Goal: Information Seeking & Learning: Learn about a topic

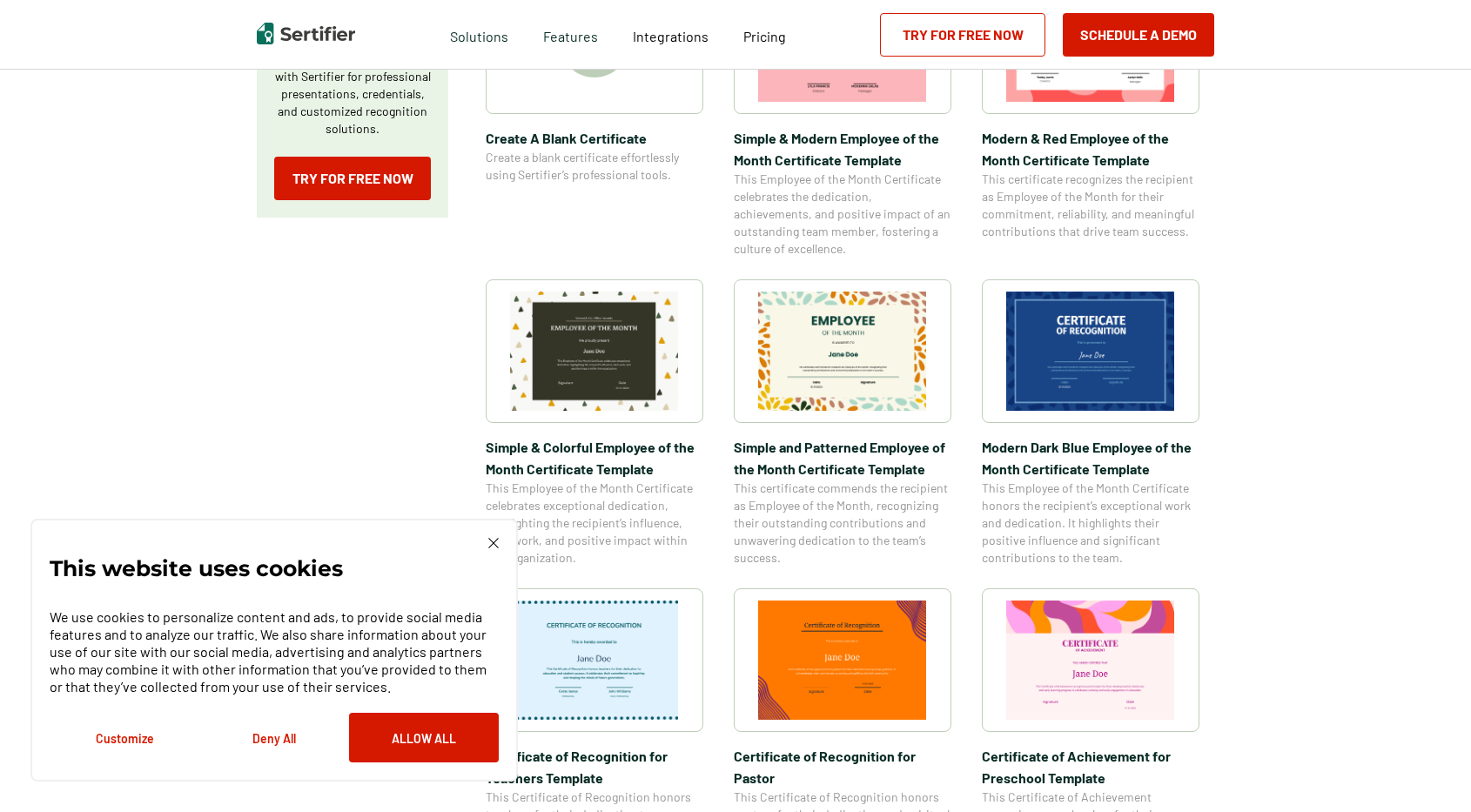
scroll to position [438, 0]
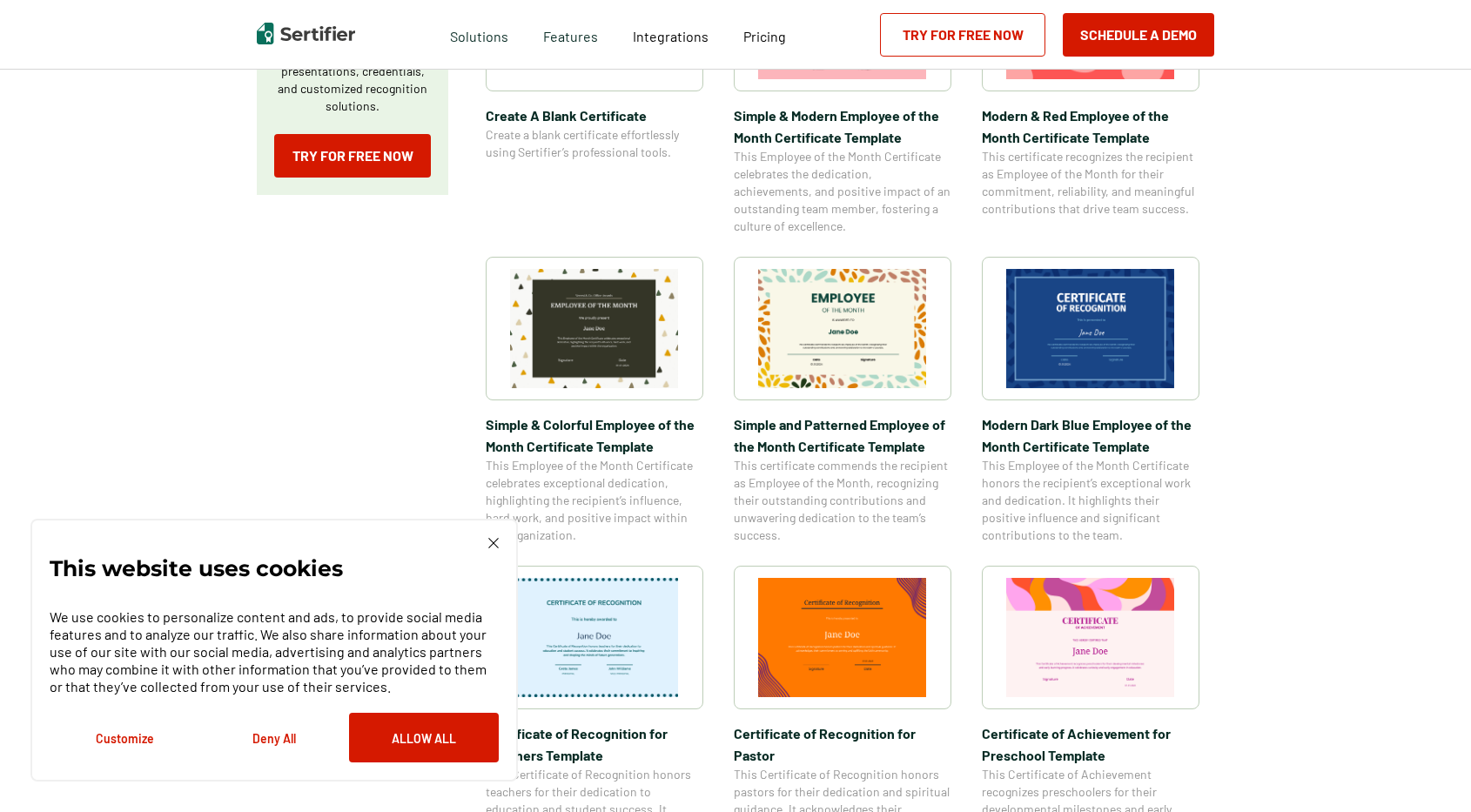
click at [895, 634] on img at bounding box center [842, 637] width 169 height 120
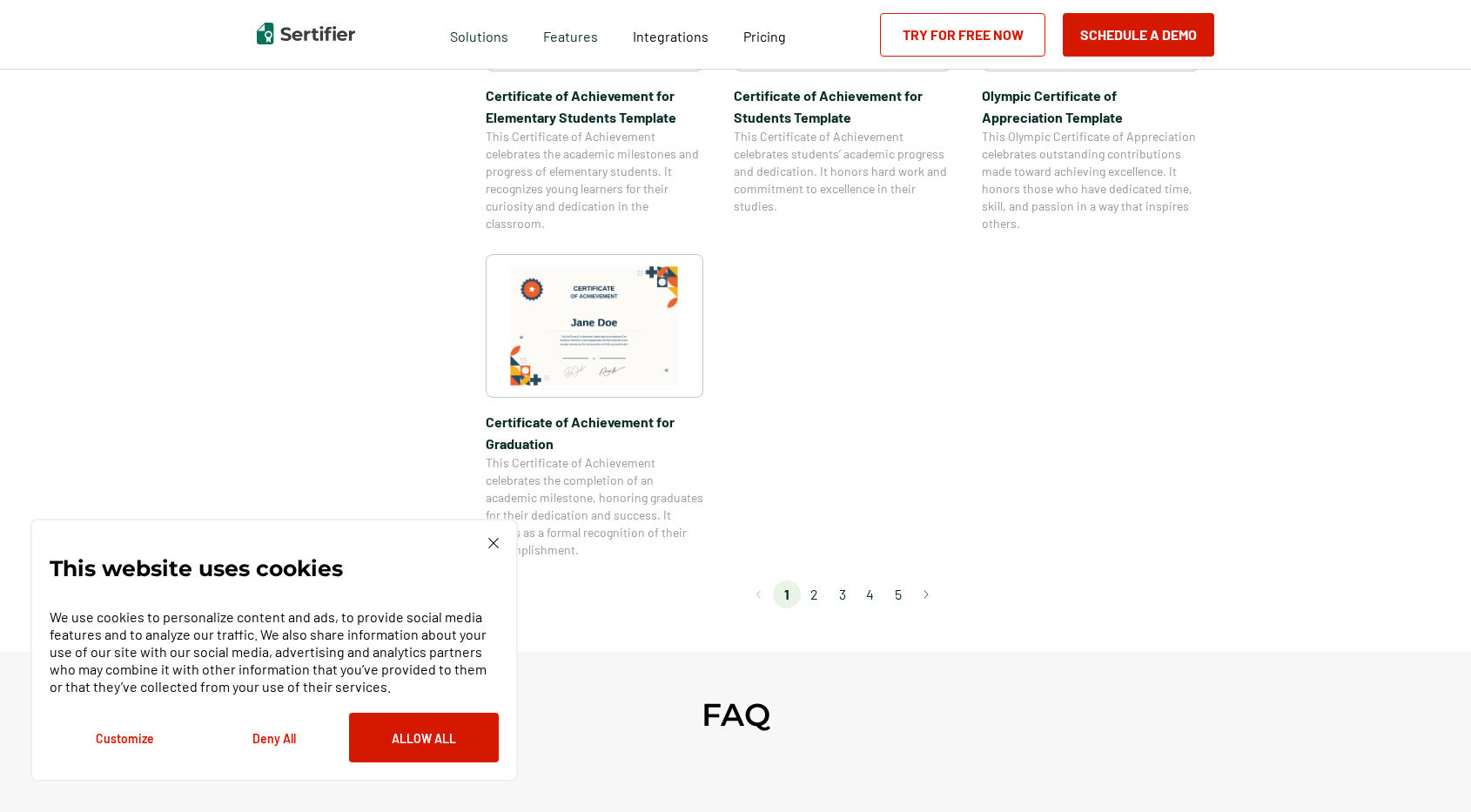
scroll to position [1404, 0]
click at [817, 594] on li "2" at bounding box center [815, 592] width 27 height 27
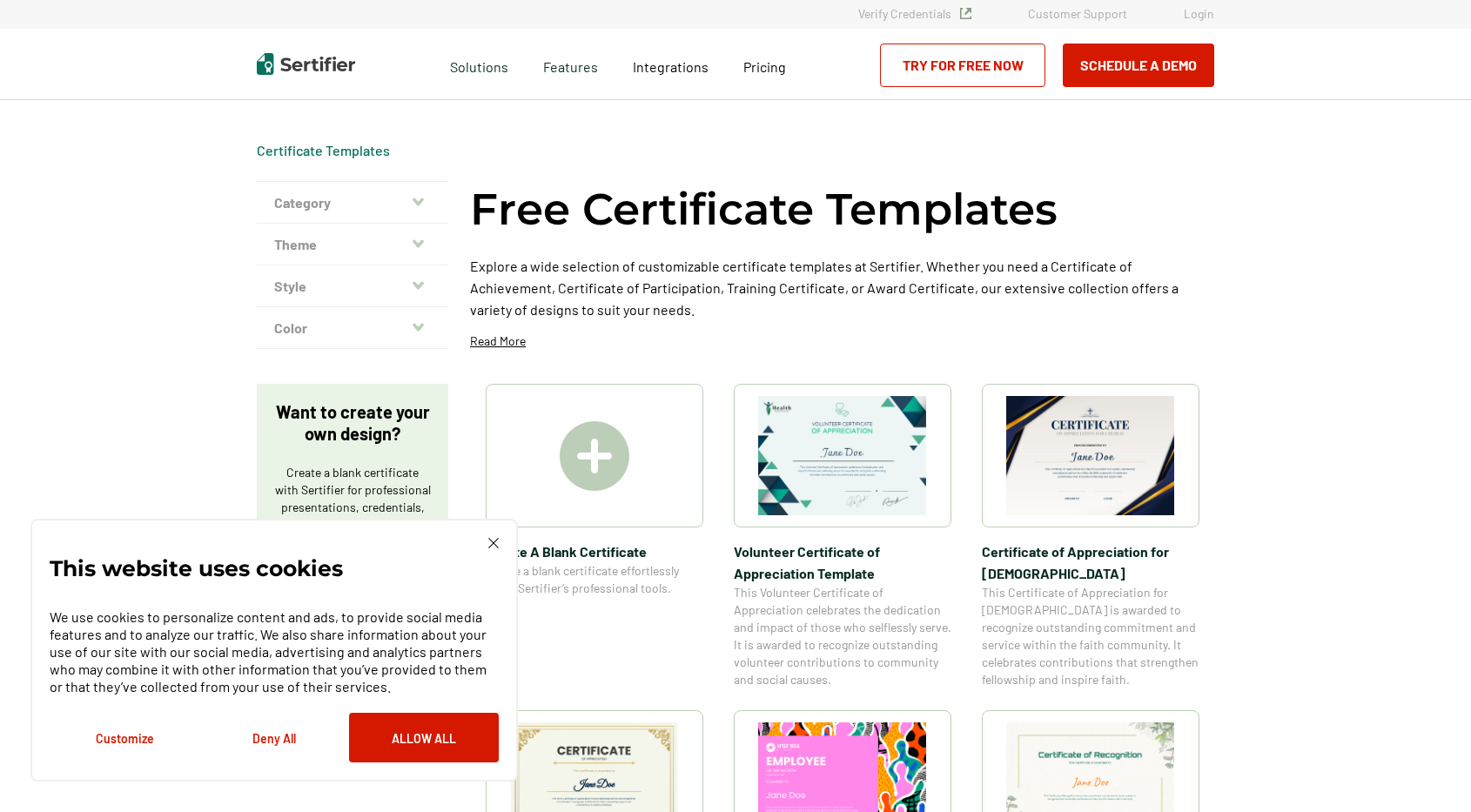
scroll to position [0, 0]
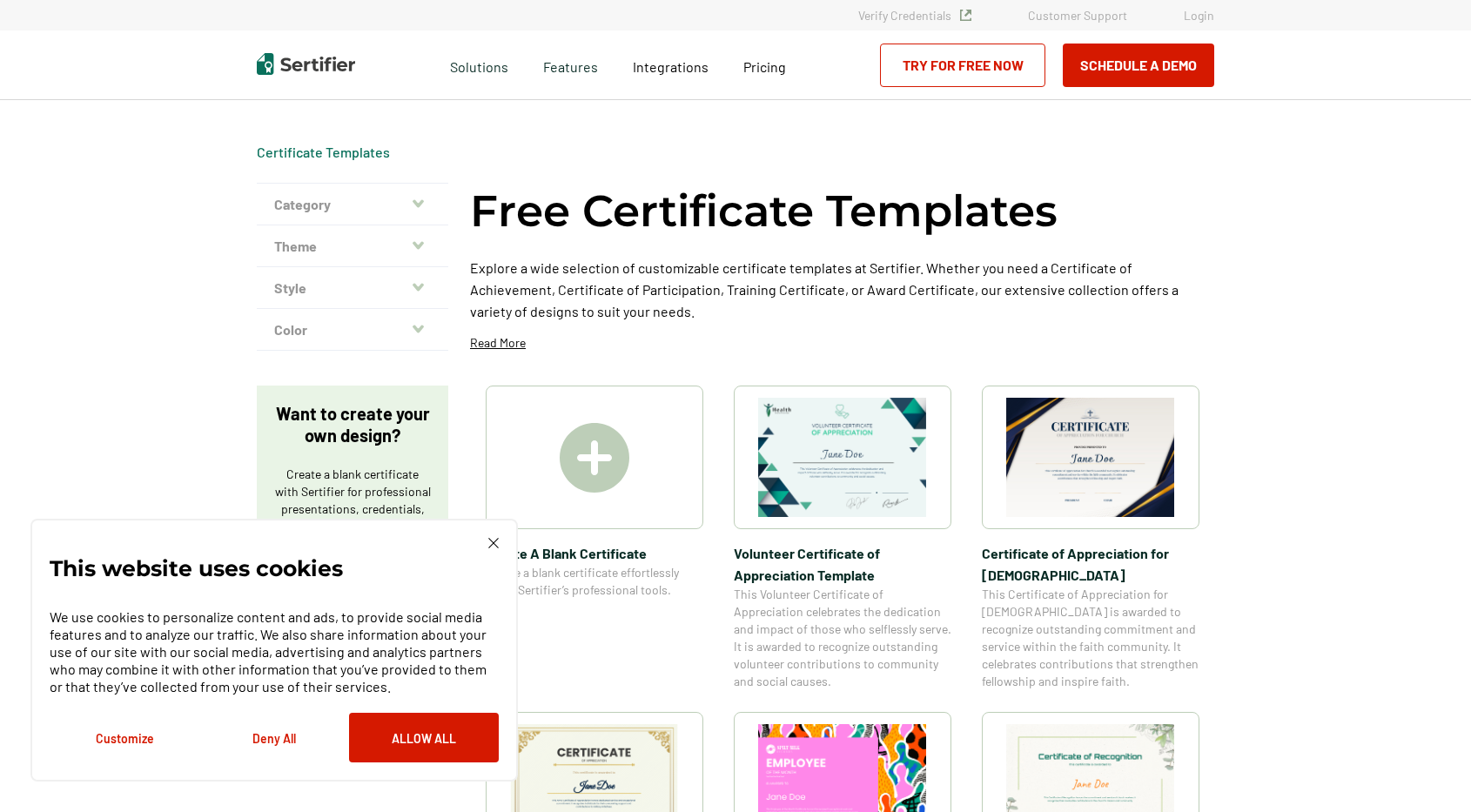
click at [488, 540] on img at bounding box center [493, 543] width 11 height 11
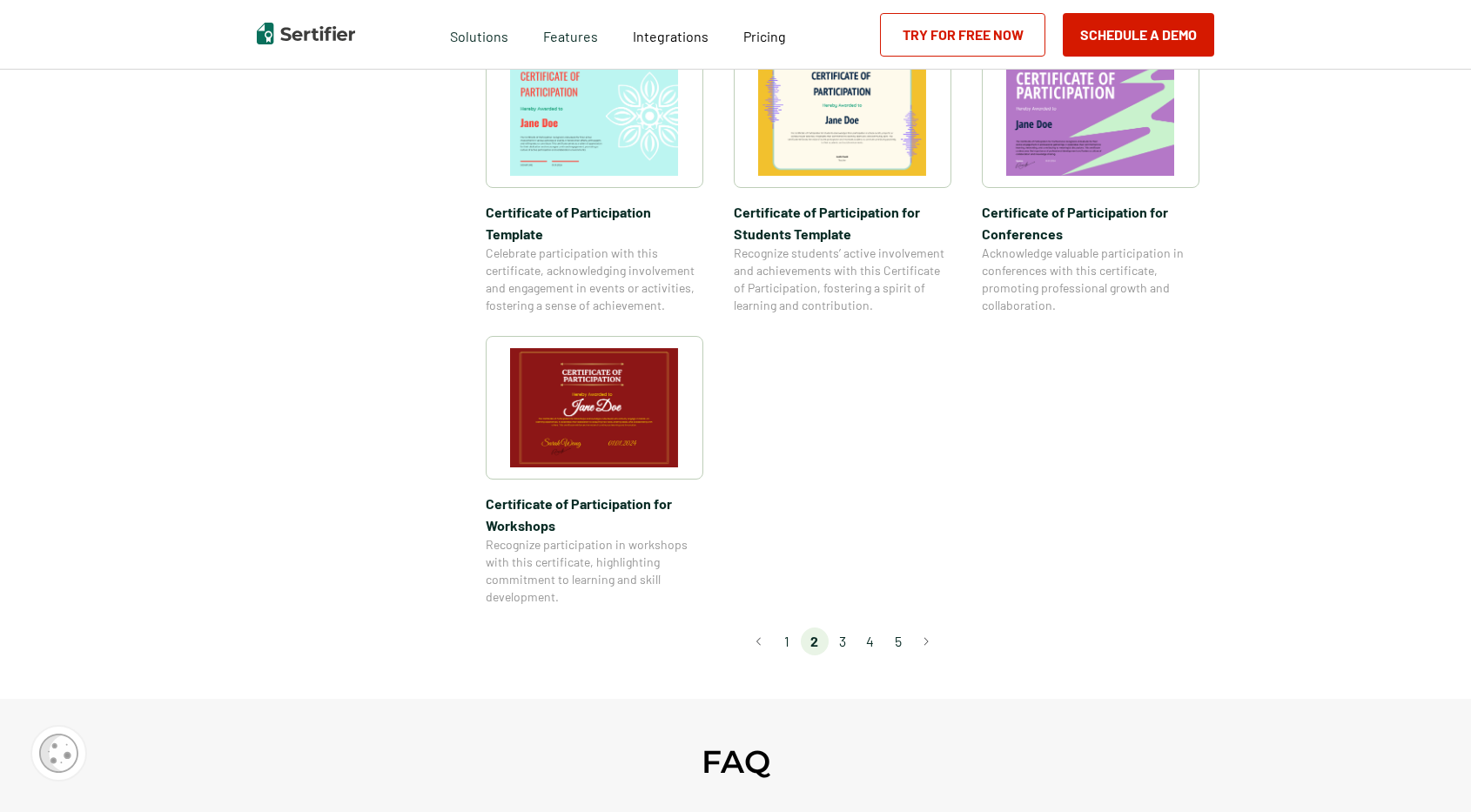
scroll to position [1365, 0]
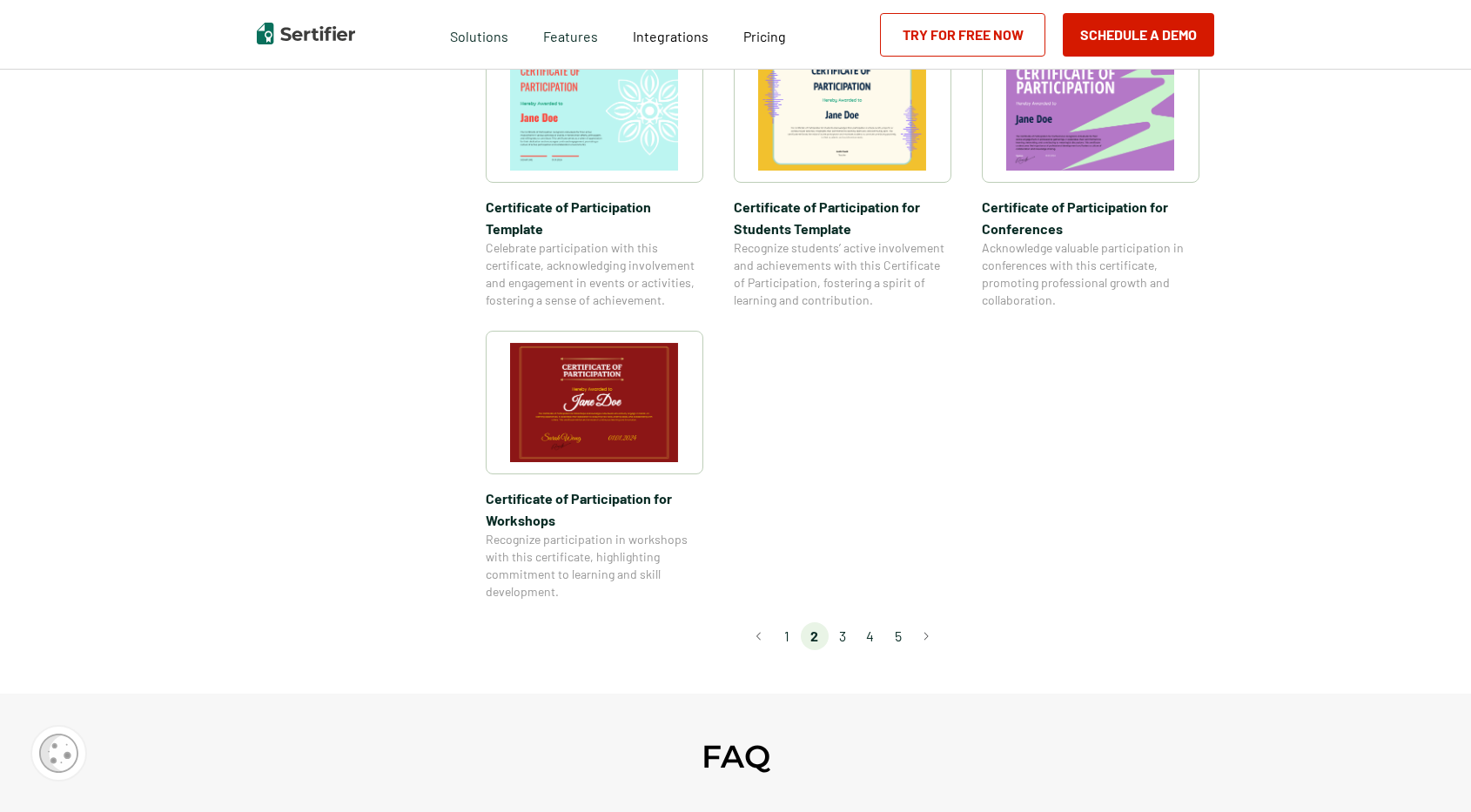
click at [849, 623] on li "3" at bounding box center [842, 636] width 27 height 27
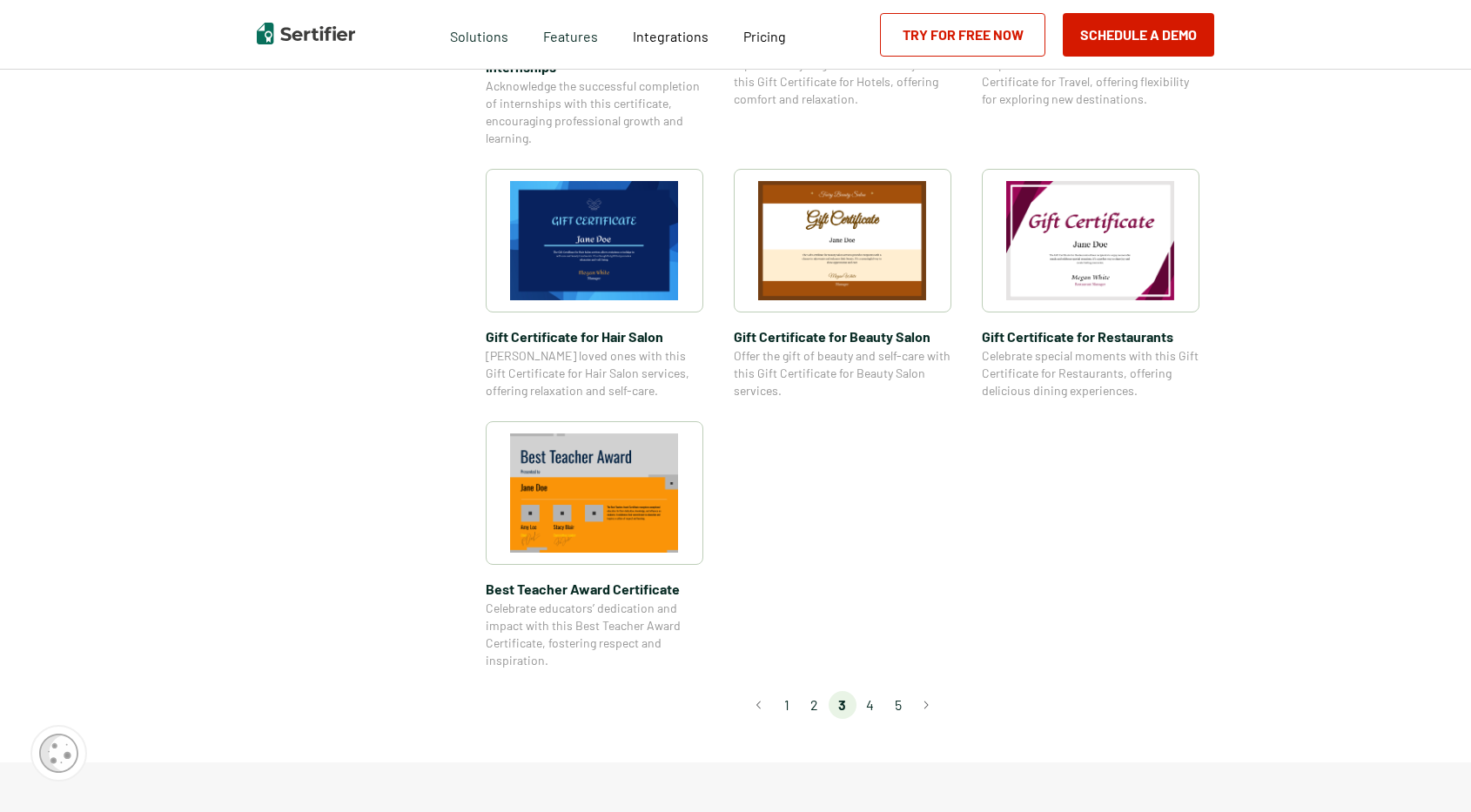
scroll to position [1076, 0]
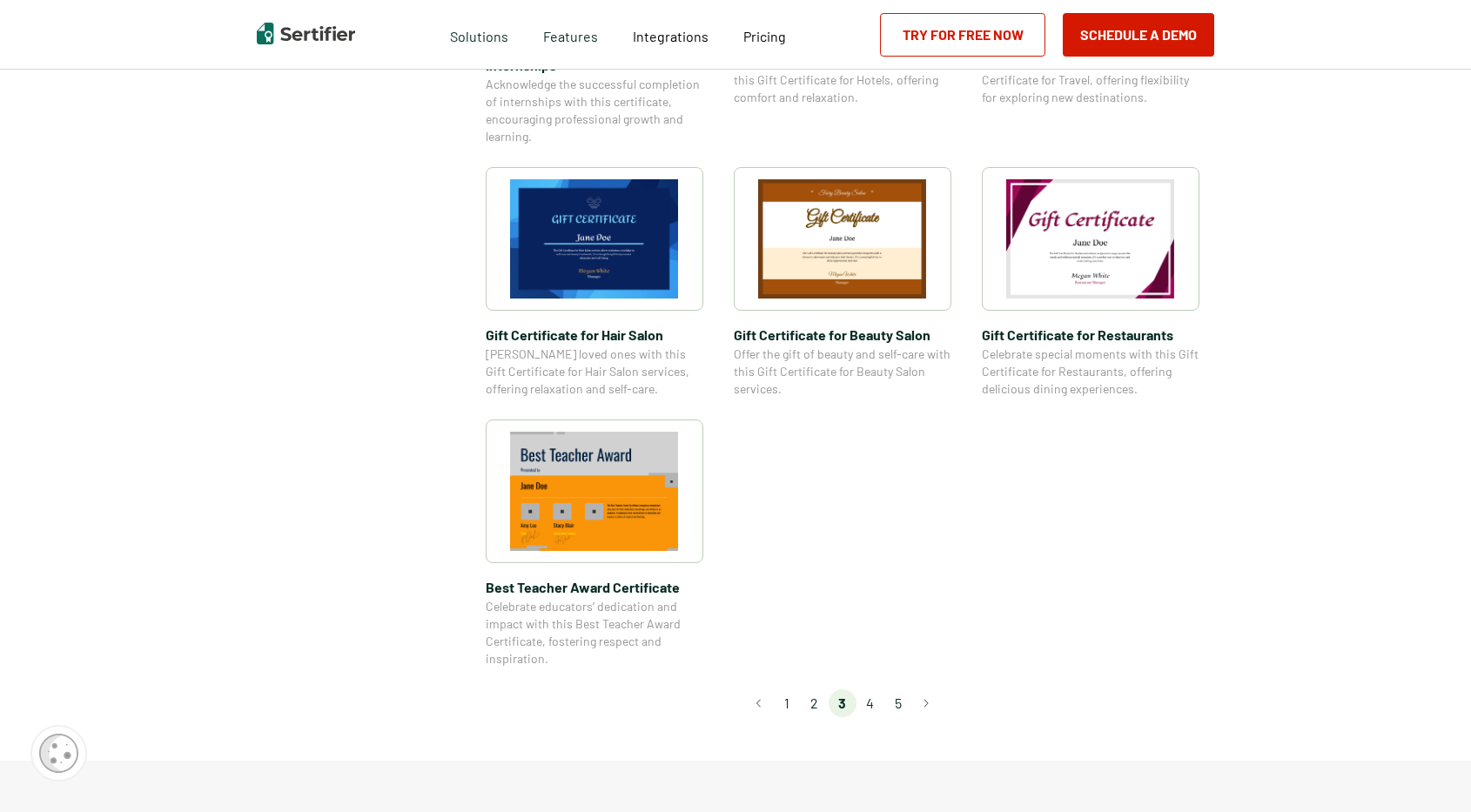
click at [880, 699] on li "4" at bounding box center [871, 703] width 27 height 27
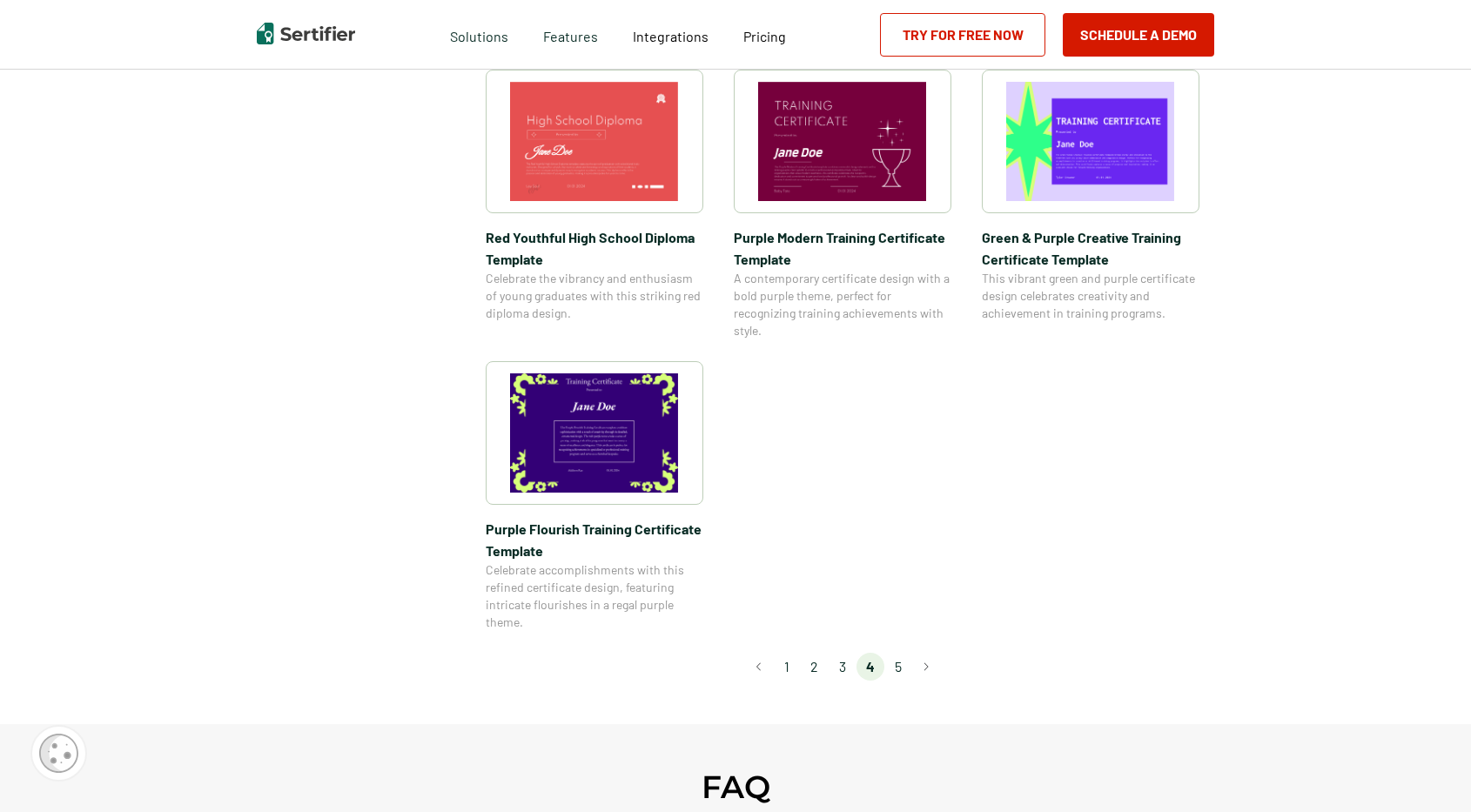
scroll to position [1180, 0]
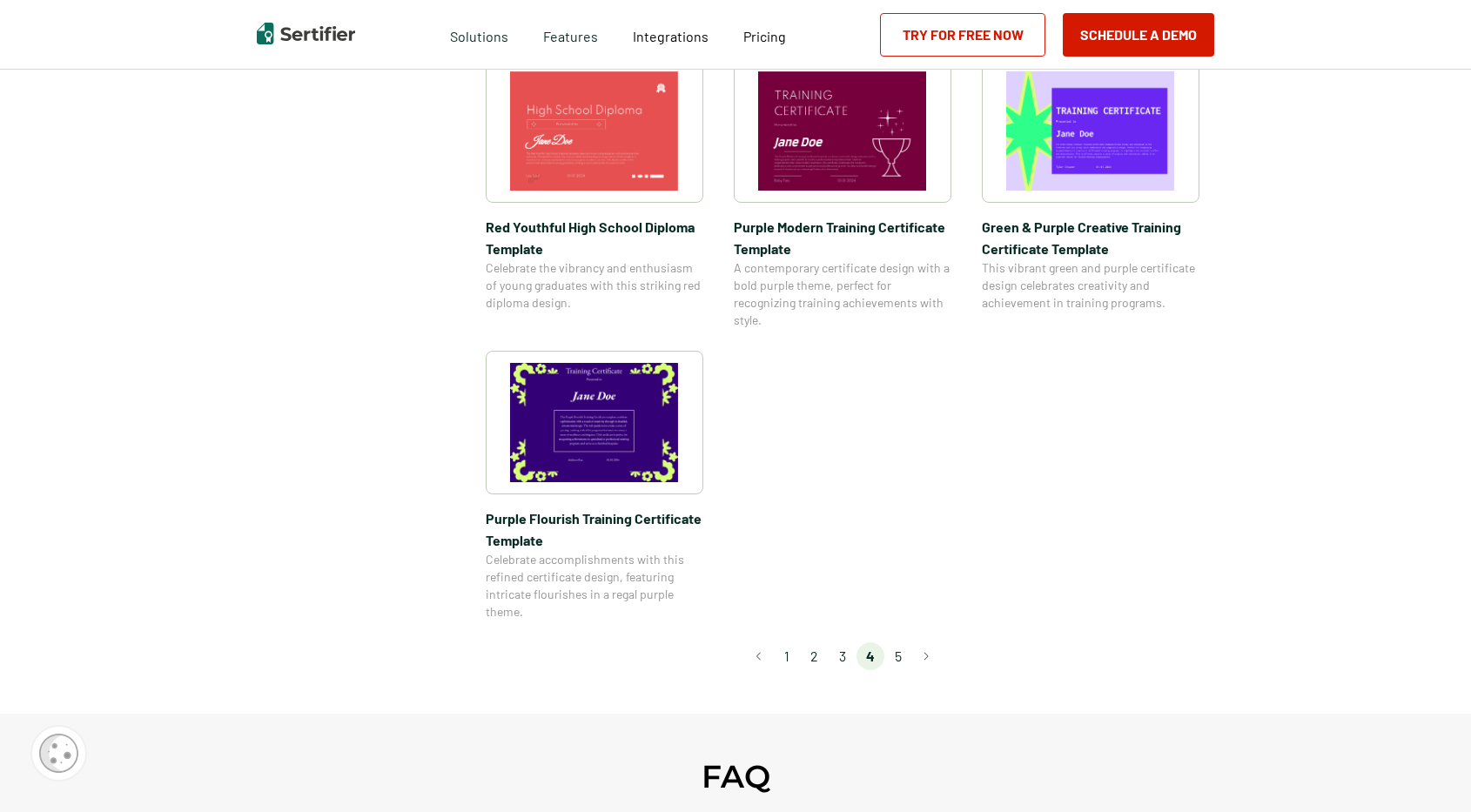
click at [899, 646] on li "5" at bounding box center [898, 656] width 27 height 27
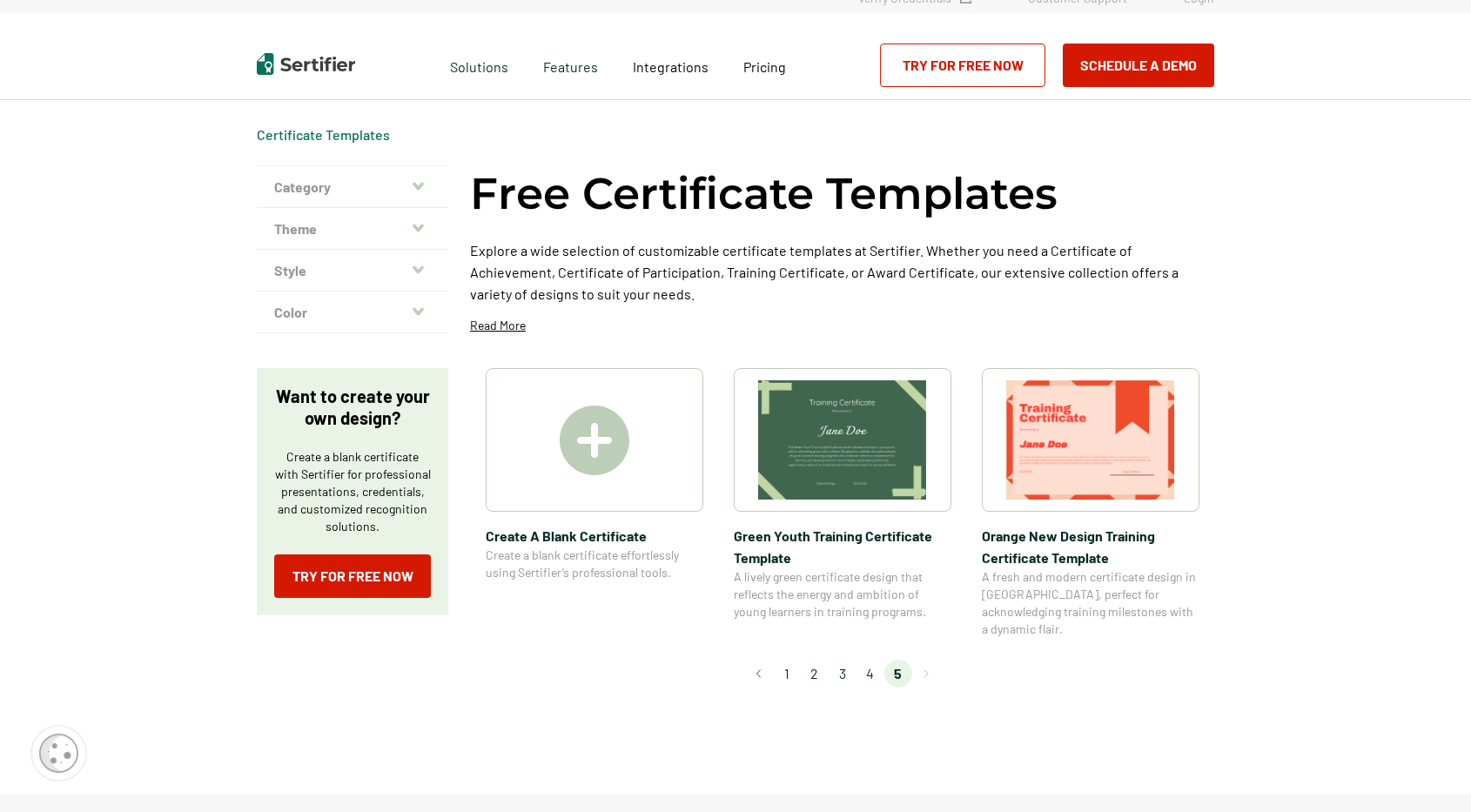
scroll to position [0, 0]
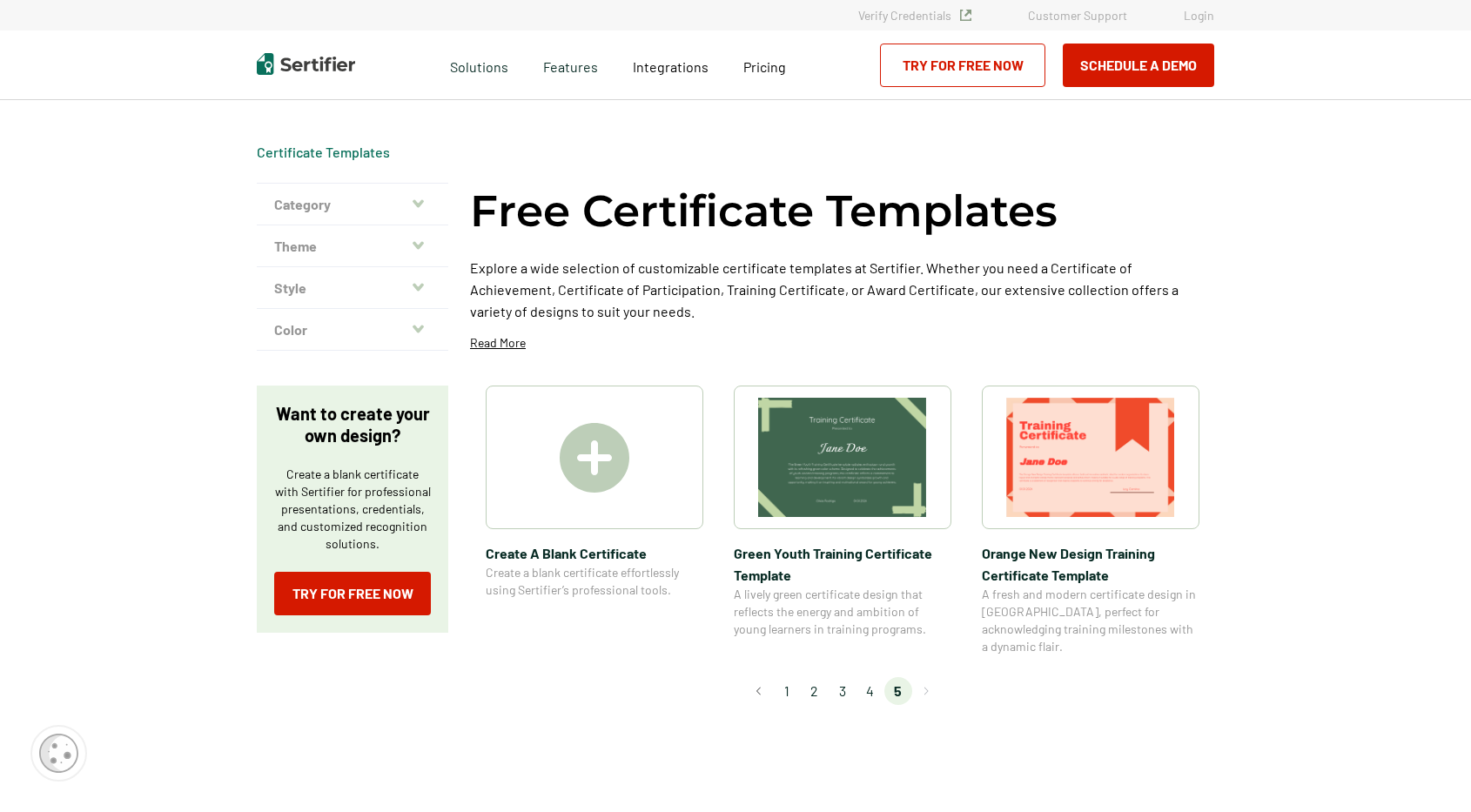
click at [788, 678] on li "1" at bounding box center [786, 691] width 27 height 27
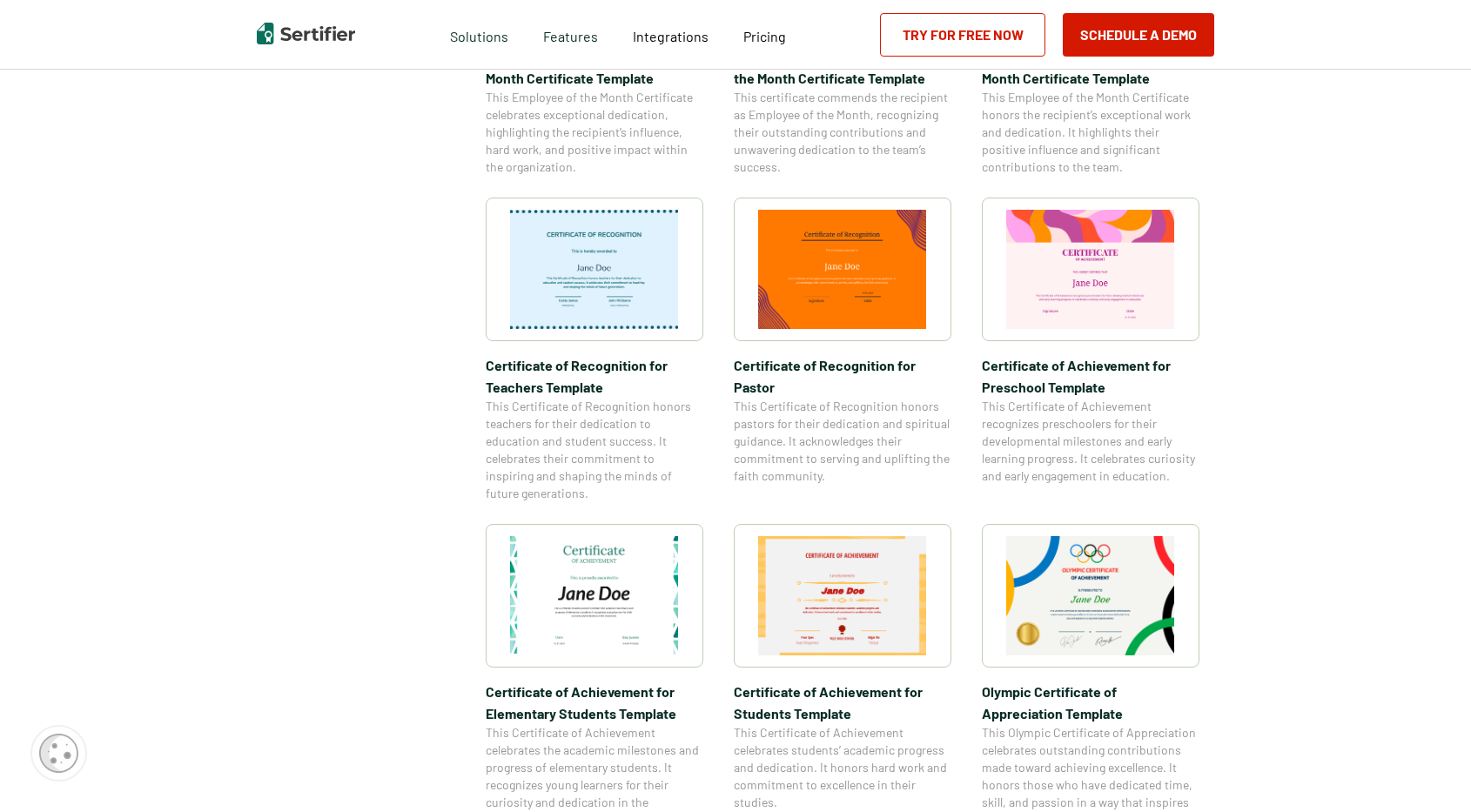
scroll to position [810, 0]
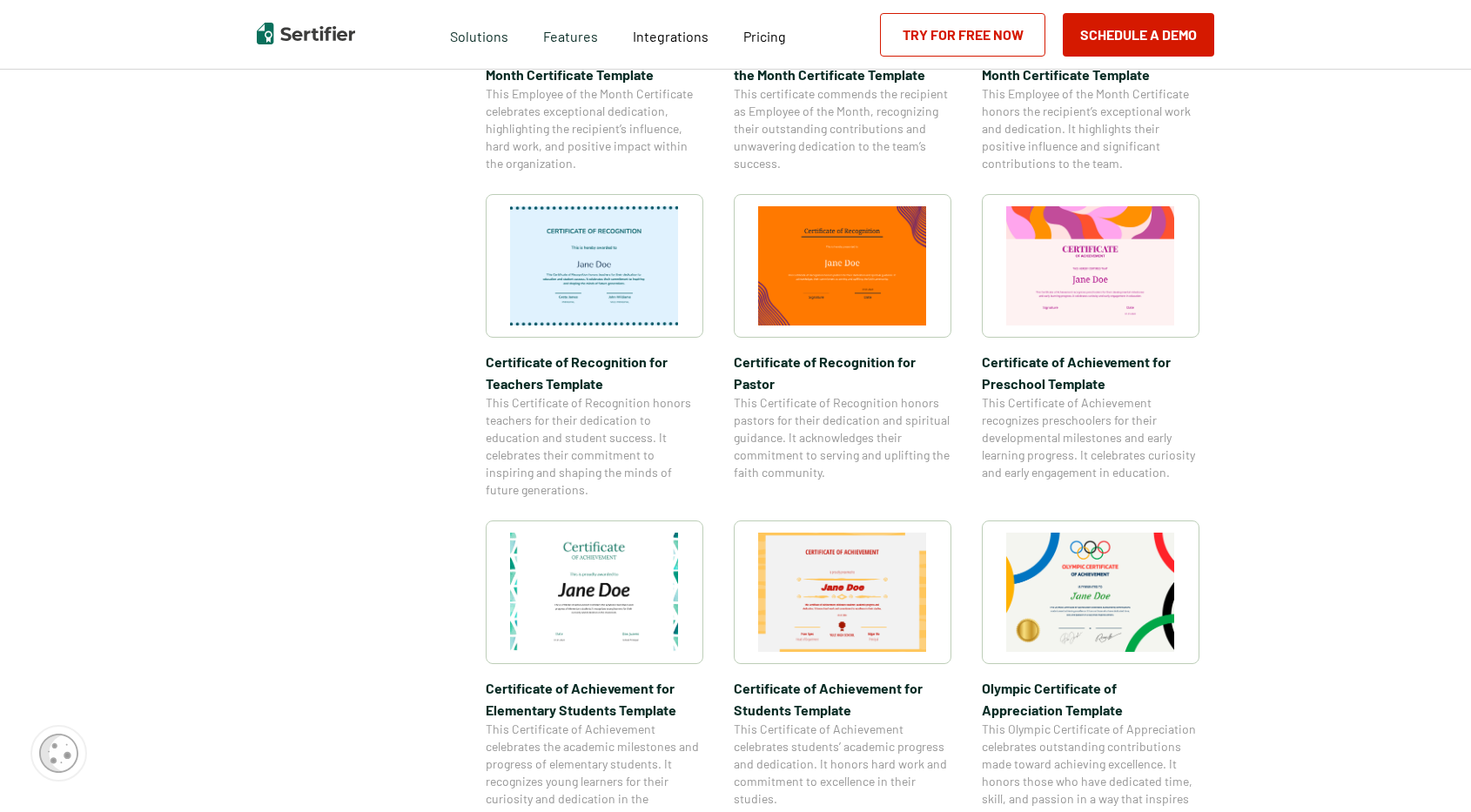
click at [873, 248] on img at bounding box center [842, 266] width 169 height 120
